Goal: Task Accomplishment & Management: Complete application form

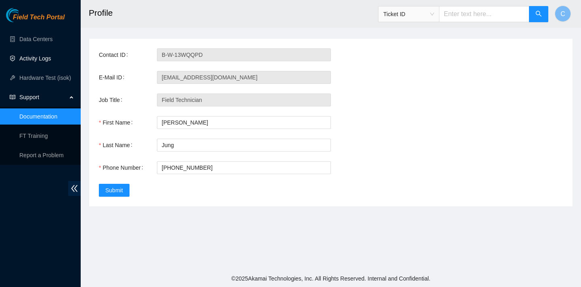
click at [51, 58] on link "Activity Logs" at bounding box center [35, 58] width 32 height 6
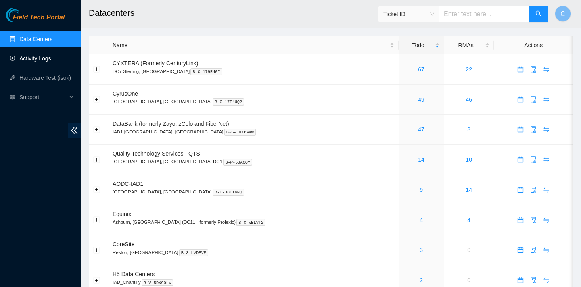
click at [51, 60] on link "Activity Logs" at bounding box center [35, 58] width 32 height 6
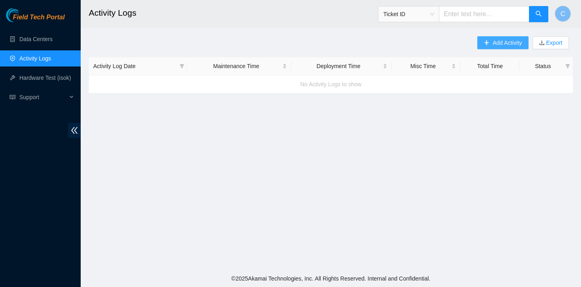
click at [505, 46] on span "Add Activity" at bounding box center [506, 42] width 29 height 9
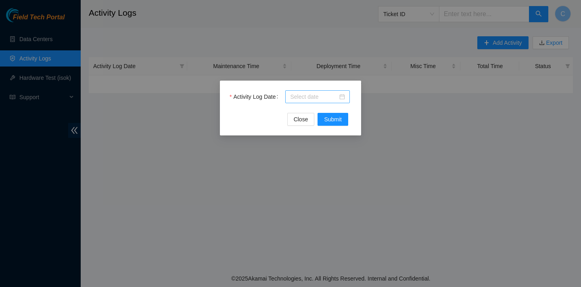
click at [344, 94] on div at bounding box center [317, 96] width 55 height 9
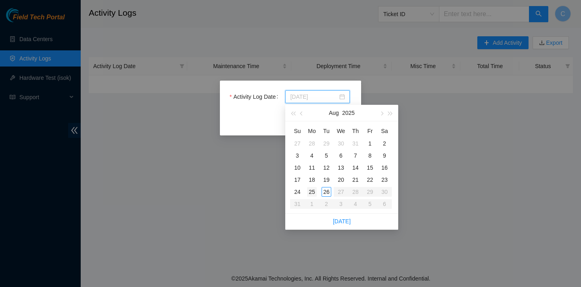
type input "2025-08-25"
click at [313, 192] on div "25" at bounding box center [312, 192] width 10 height 10
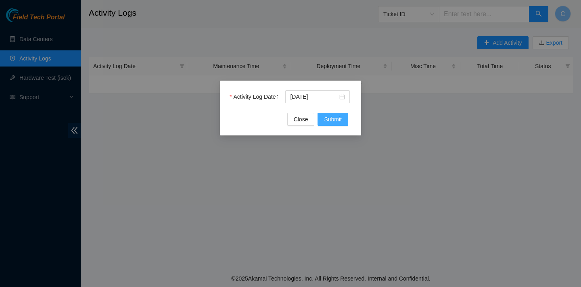
click at [340, 119] on span "Submit" at bounding box center [333, 119] width 18 height 9
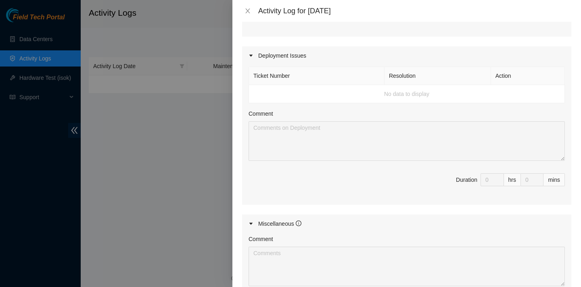
scroll to position [378, 0]
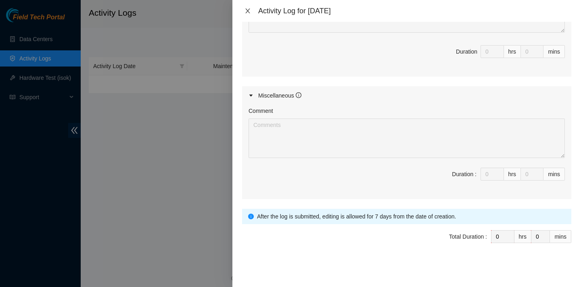
click at [245, 11] on icon "close" at bounding box center [247, 11] width 6 height 6
